Goal: Find specific page/section: Find specific page/section

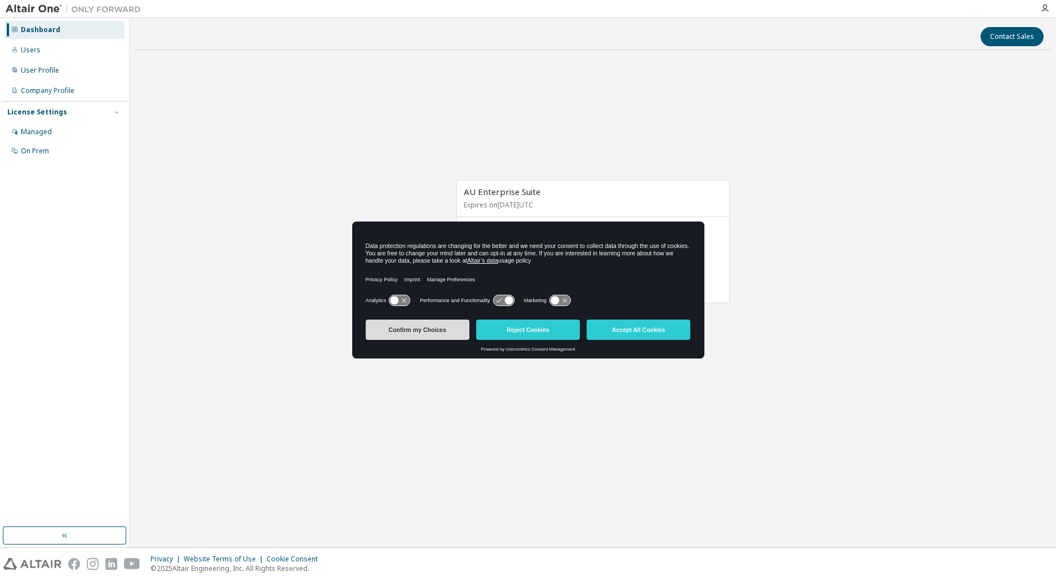
click at [440, 329] on button "Confirm my Choices" at bounding box center [418, 330] width 104 height 20
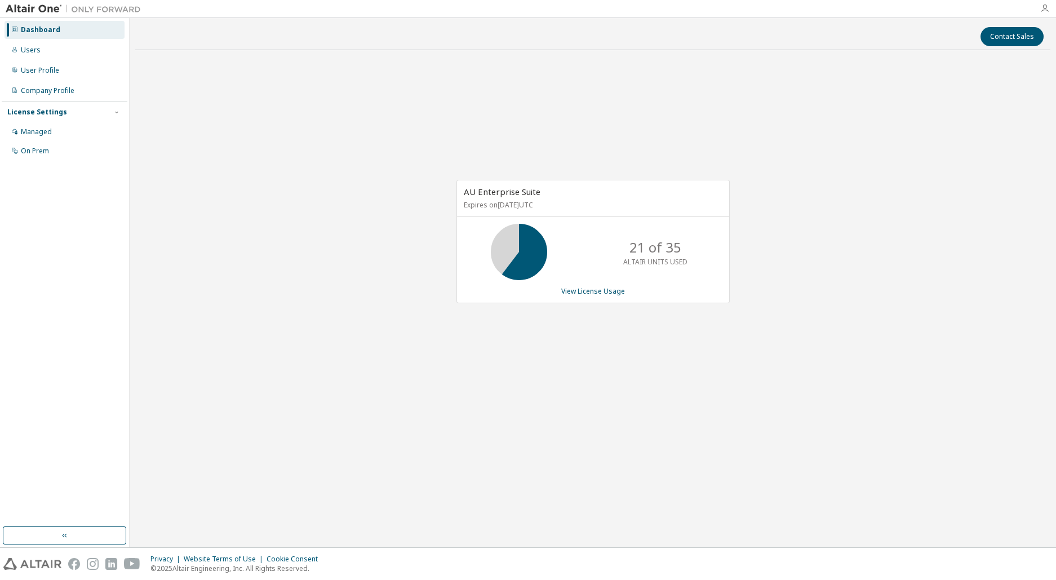
click at [1044, 7] on icon "button" at bounding box center [1044, 8] width 9 height 9
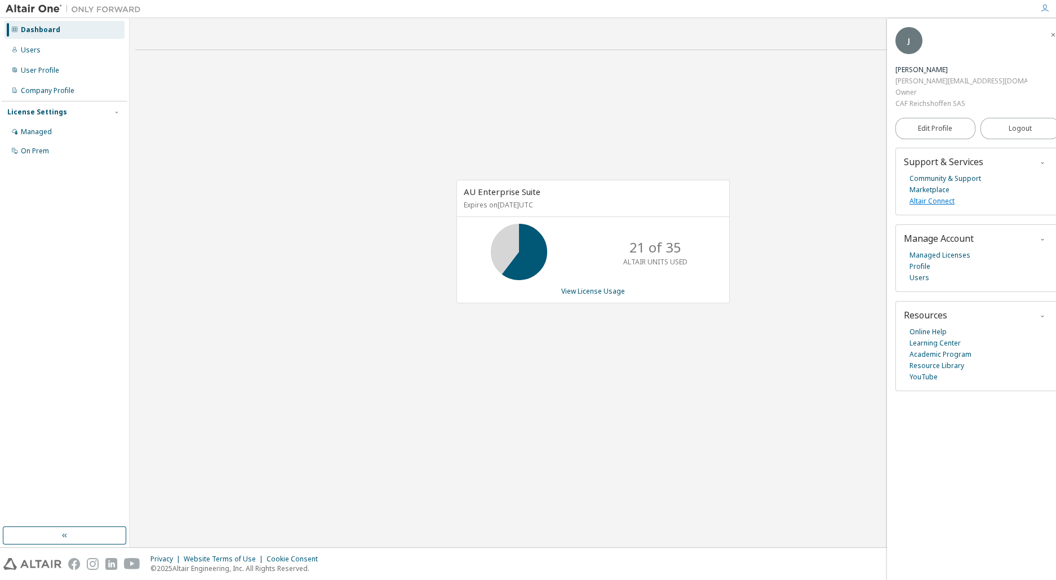
click at [935, 196] on link "Altair Connect" at bounding box center [932, 201] width 45 height 11
